Goal: Entertainment & Leisure: Consume media (video, audio)

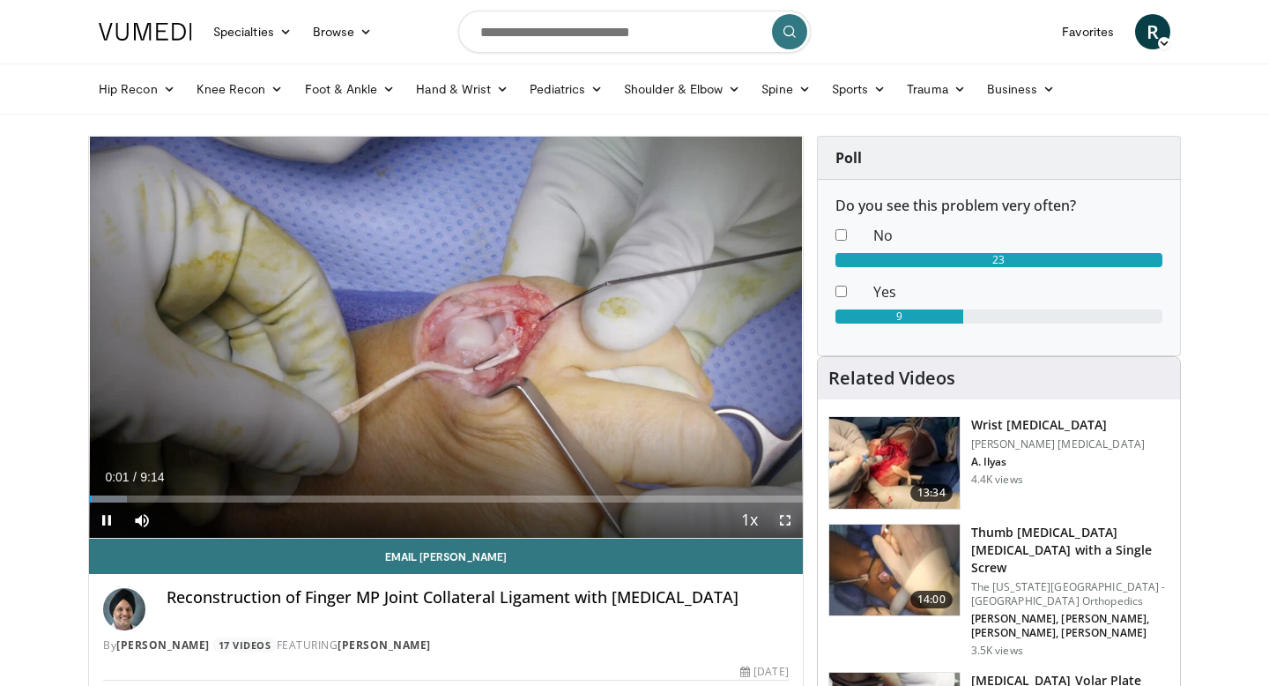
click at [783, 515] on span "Video Player" at bounding box center [784, 519] width 35 height 35
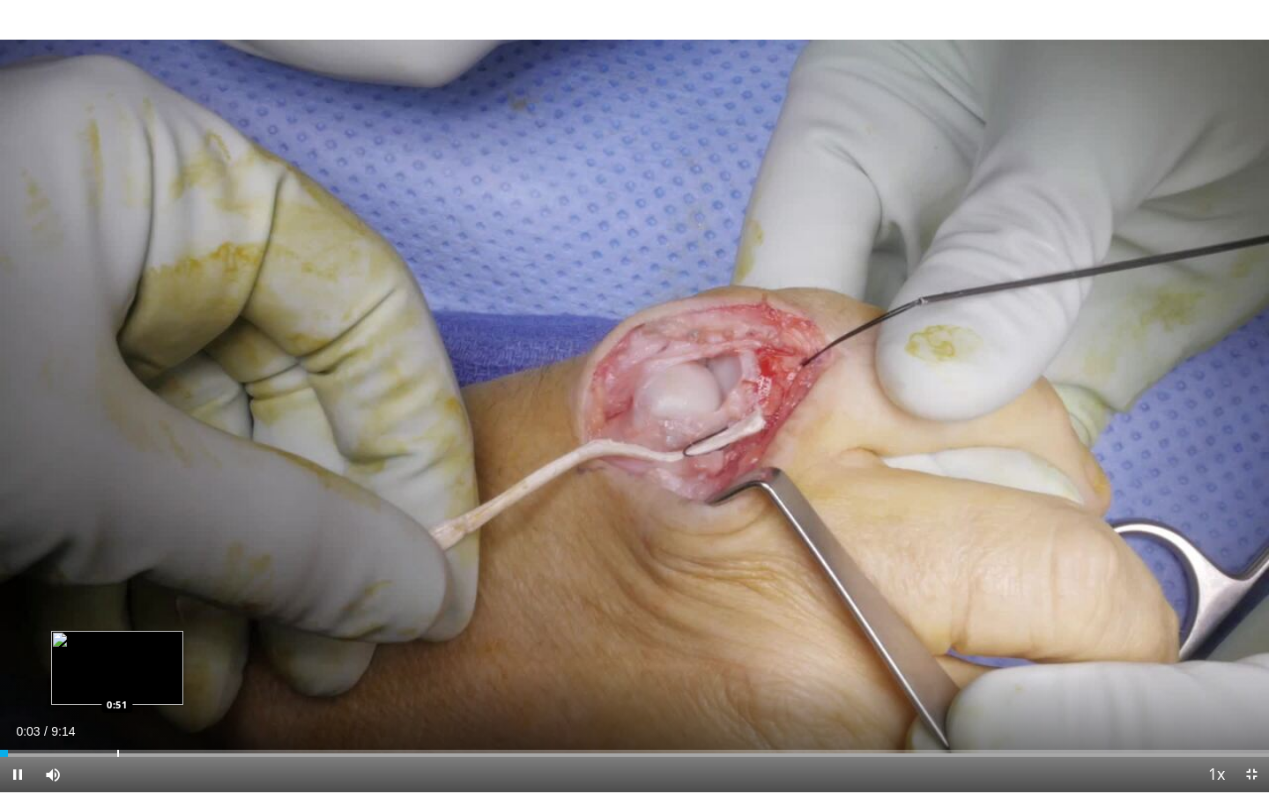
click at [117, 685] on div "Progress Bar" at bounding box center [118, 753] width 2 height 7
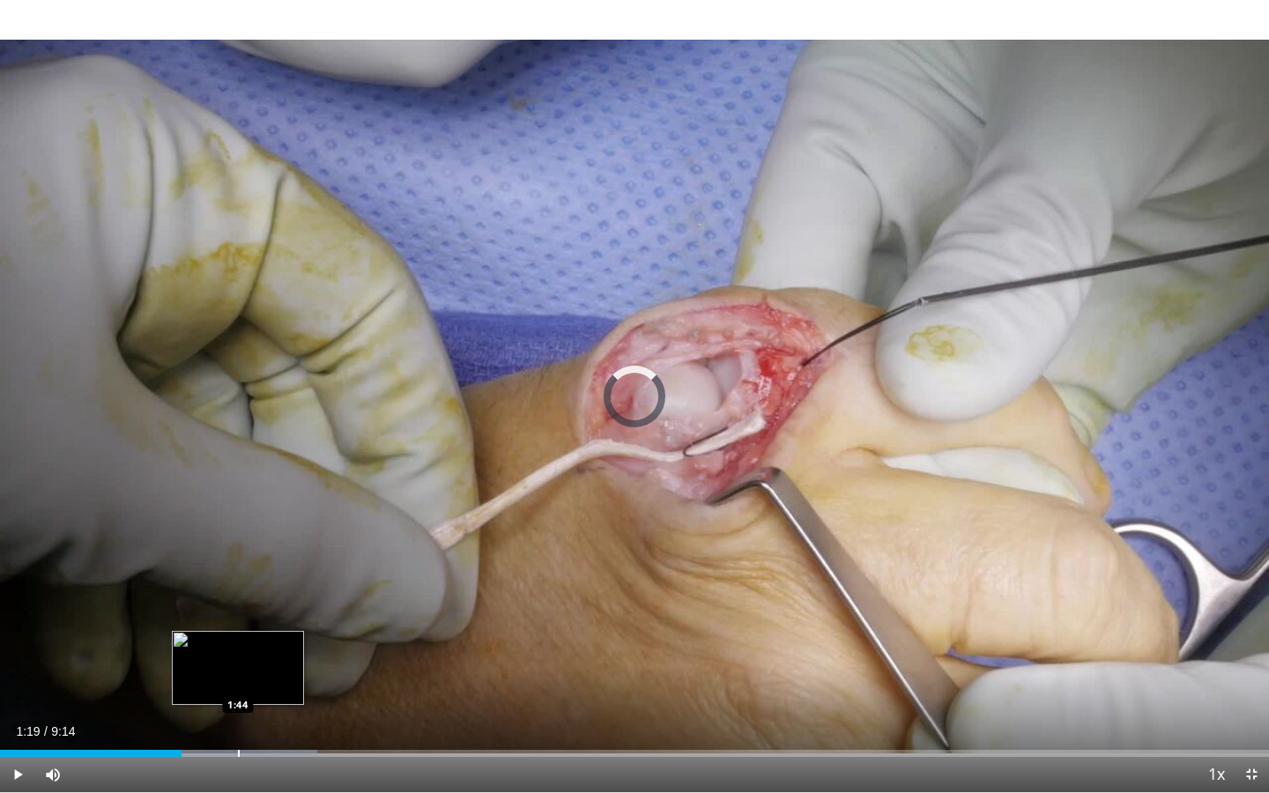
click at [238, 685] on div "Loaded : 25.01% 1:19 1:44" at bounding box center [634, 748] width 1269 height 17
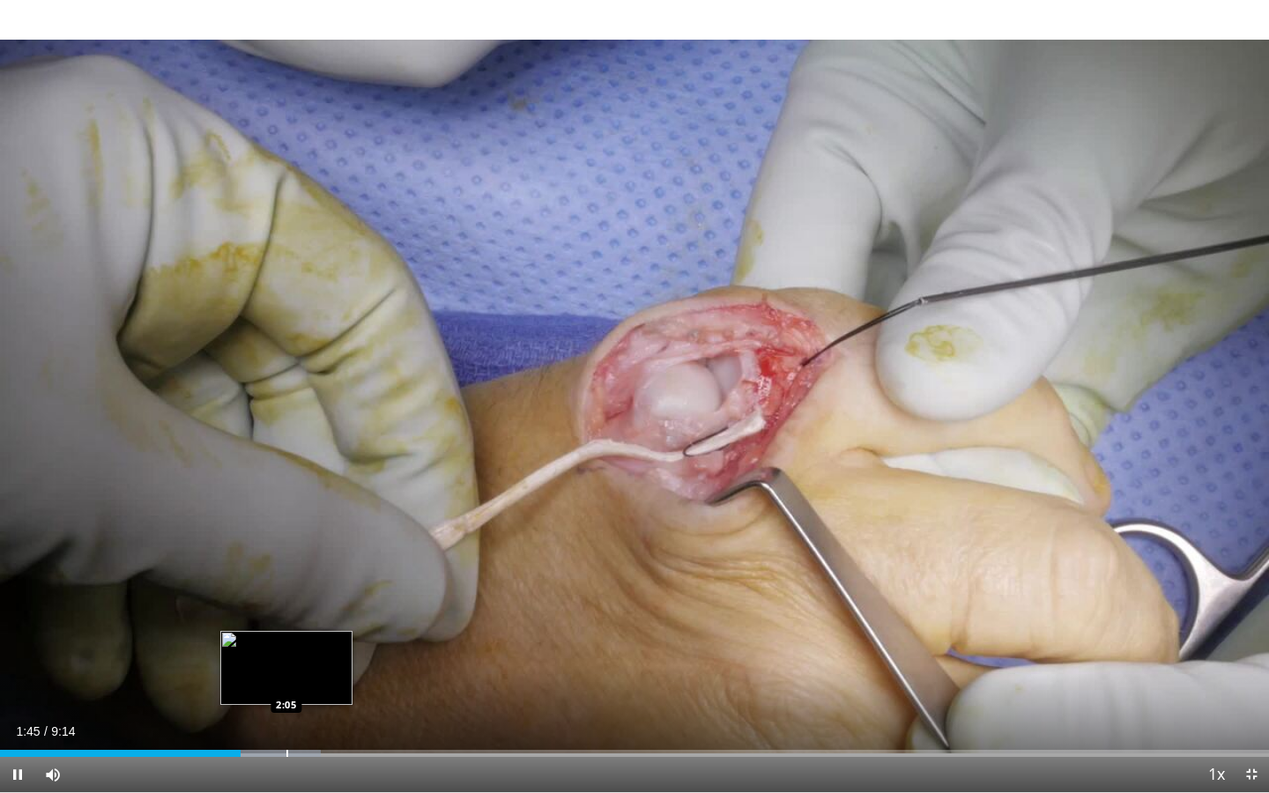
click at [286, 685] on div "Loaded : 25.25% 1:45 2:05" at bounding box center [634, 748] width 1269 height 17
click at [334, 685] on div "Progress Bar" at bounding box center [335, 753] width 2 height 7
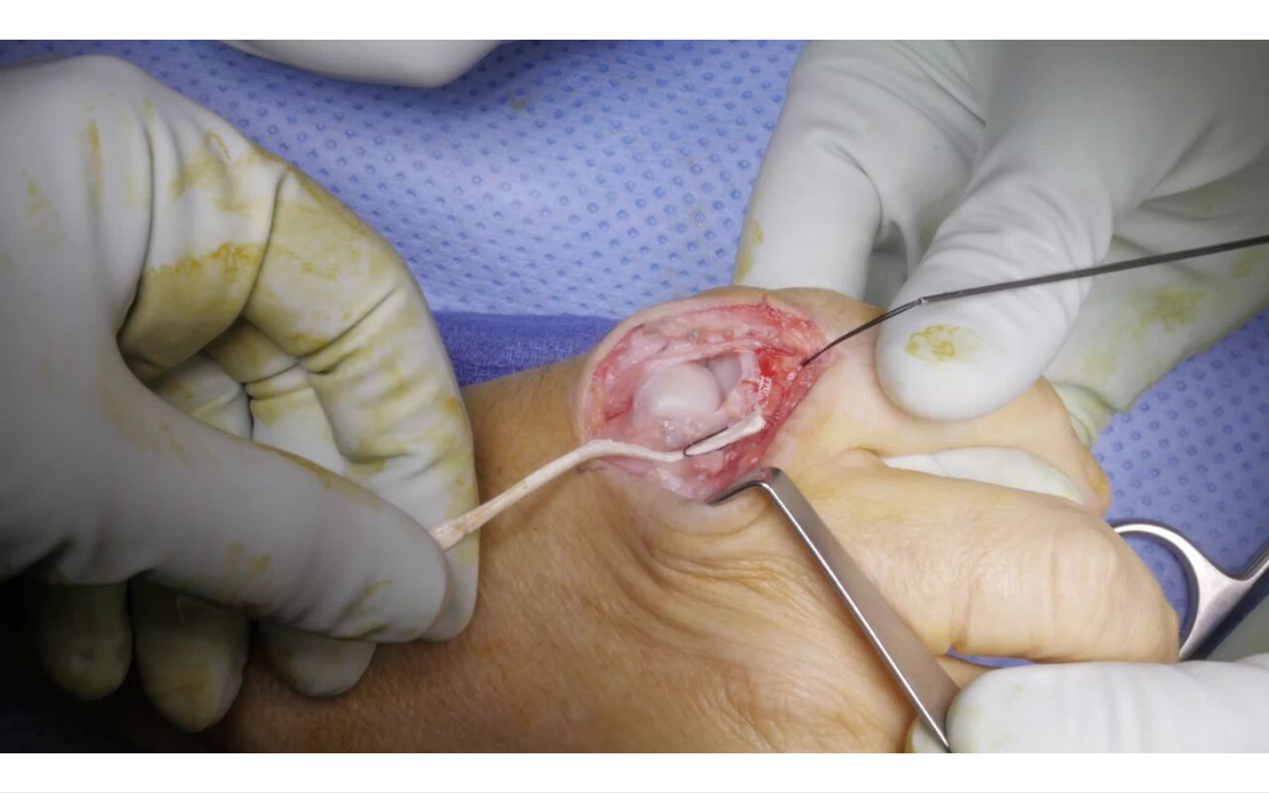
click at [380, 685] on video-js "**********" at bounding box center [634, 396] width 1269 height 793
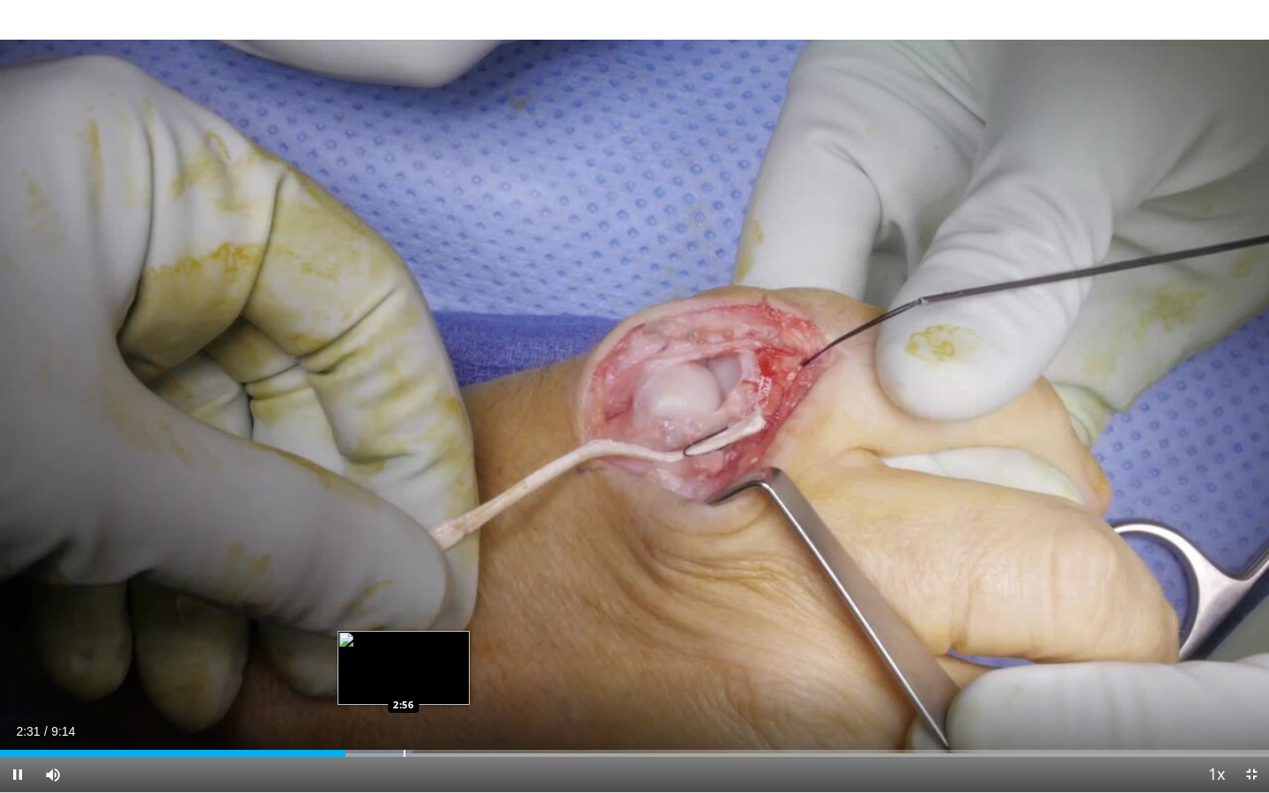
click at [404, 685] on div "Progress Bar" at bounding box center [405, 753] width 2 height 7
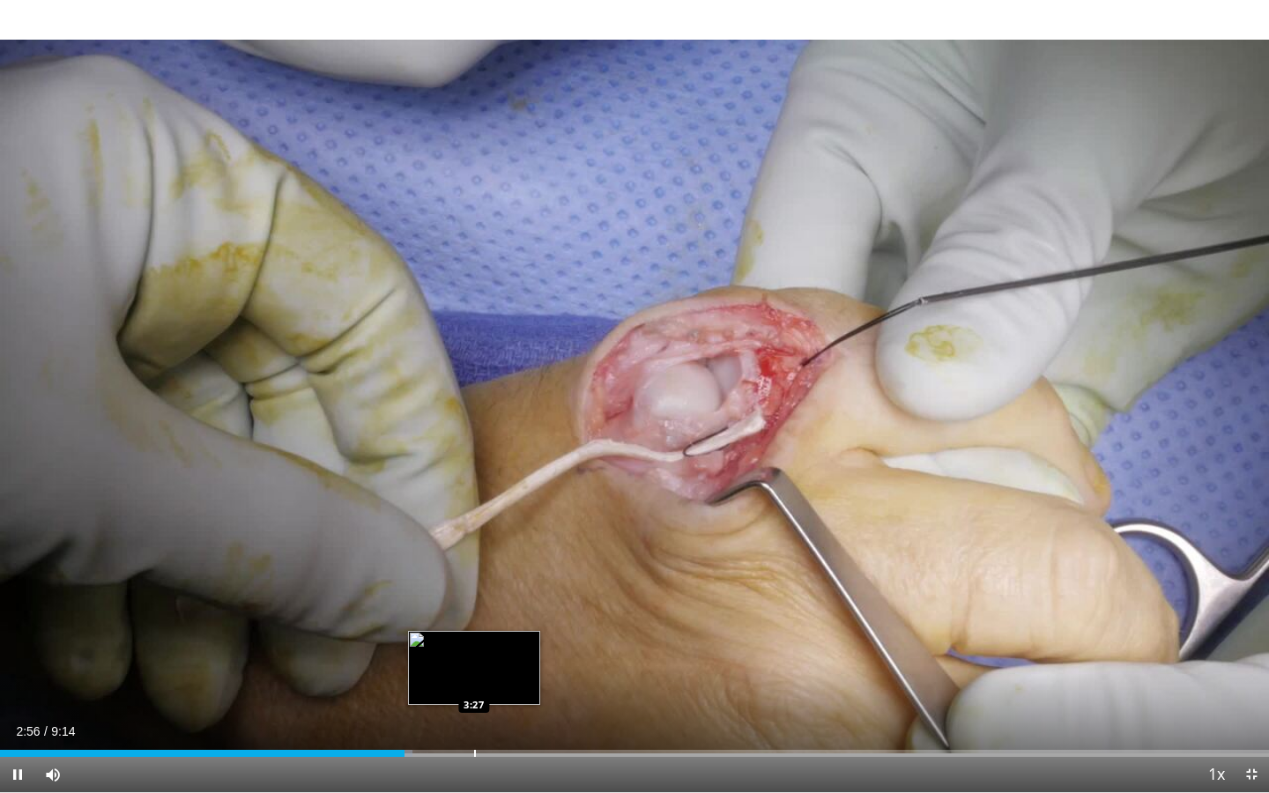
click at [474, 685] on div "Progress Bar" at bounding box center [475, 753] width 2 height 7
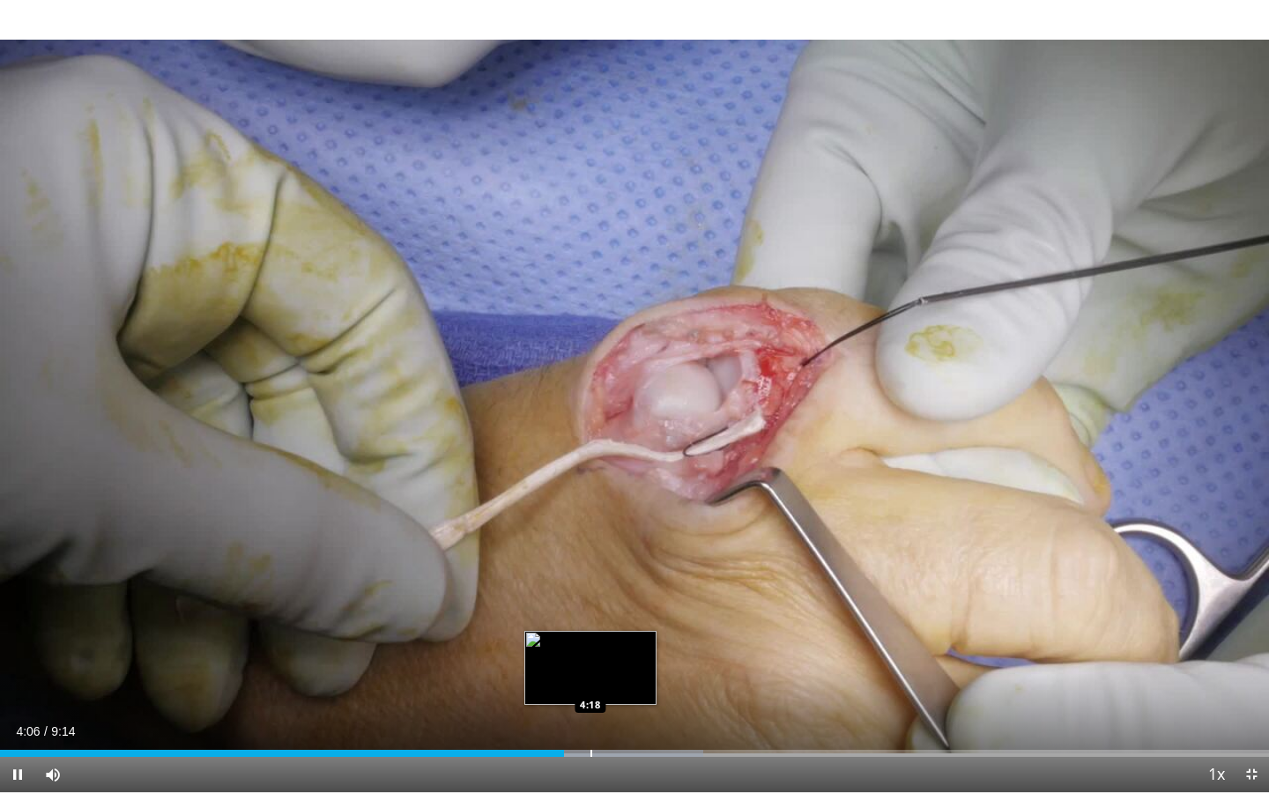
click at [590, 685] on div "Loaded : 55.40% 4:06 4:18" at bounding box center [634, 748] width 1269 height 17
